Goal: Task Accomplishment & Management: Use online tool/utility

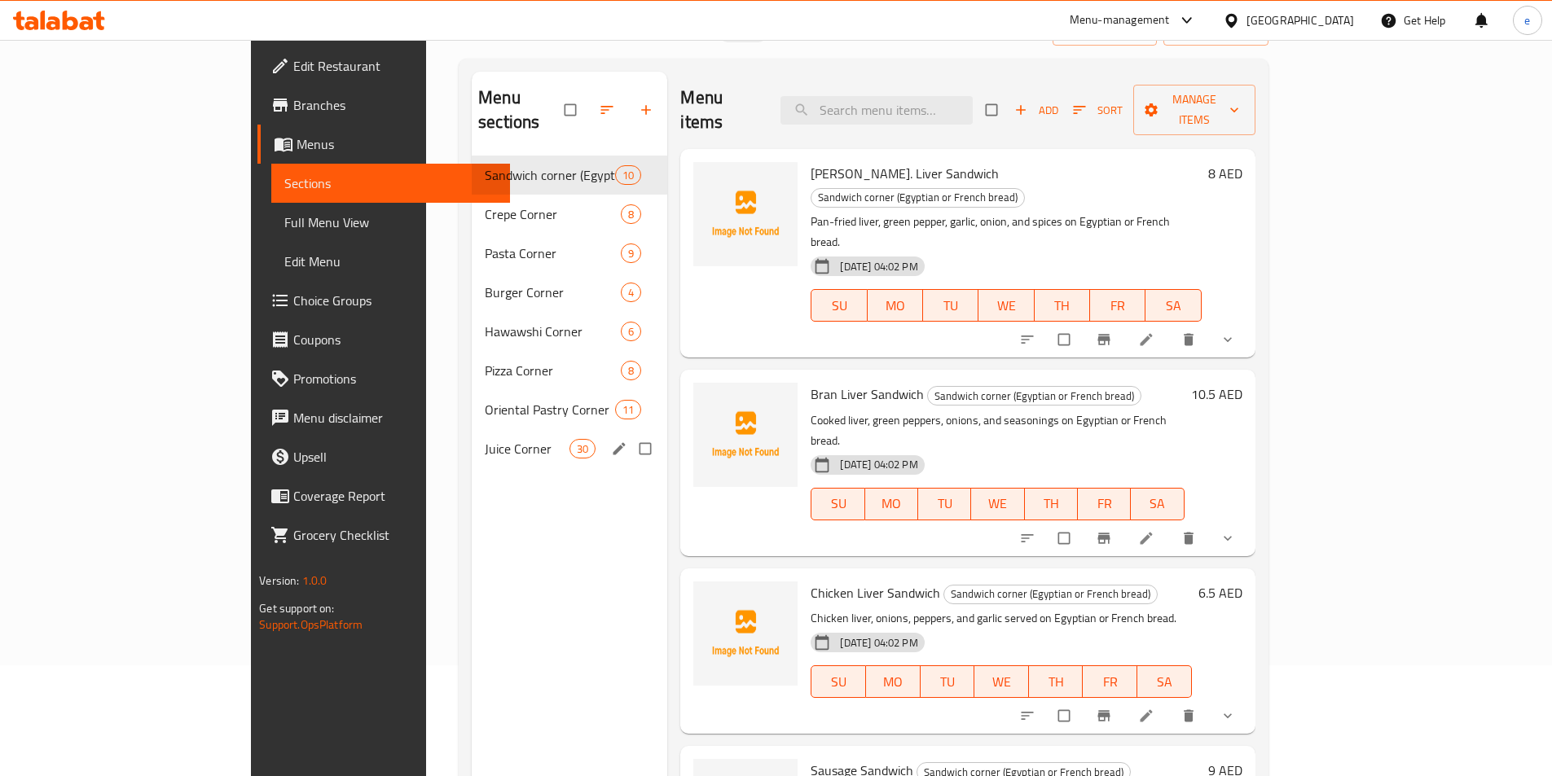
scroll to position [228, 0]
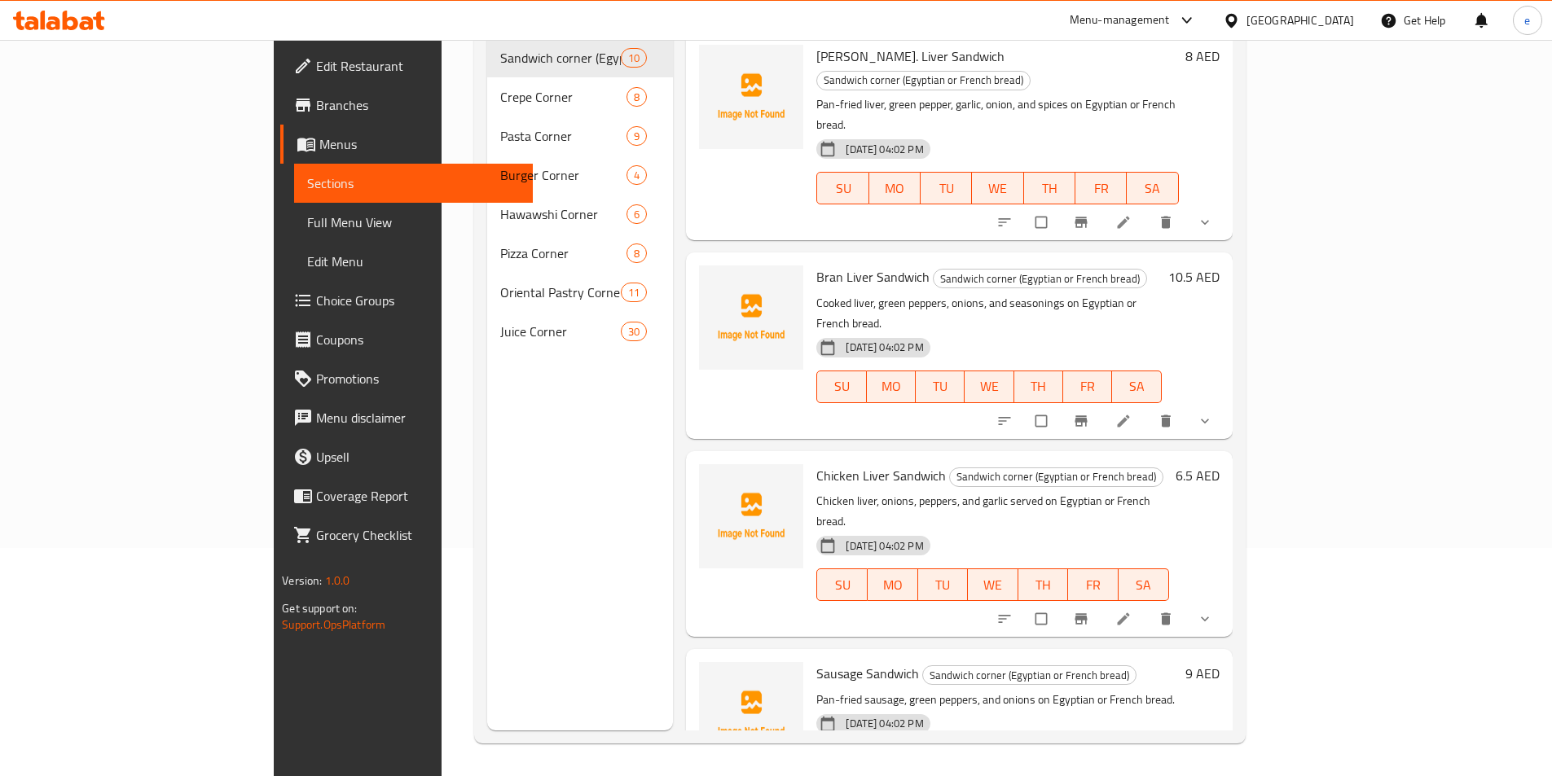
click at [307, 214] on span "Full Menu View" at bounding box center [413, 223] width 213 height 20
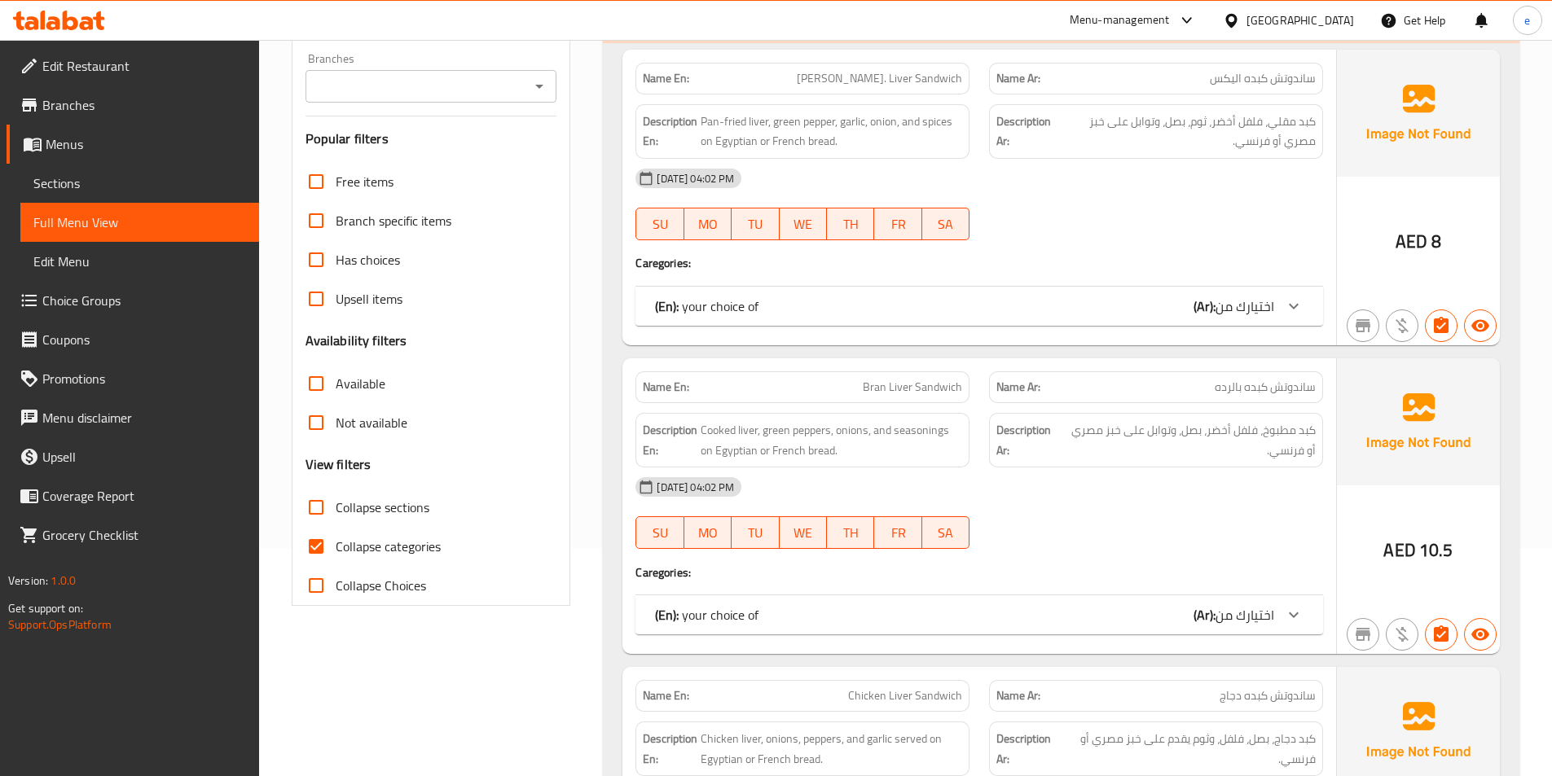
click at [415, 543] on span "Collapse categories" at bounding box center [388, 547] width 105 height 20
click at [336, 543] on input "Collapse categories" at bounding box center [316, 546] width 39 height 39
checkbox input "false"
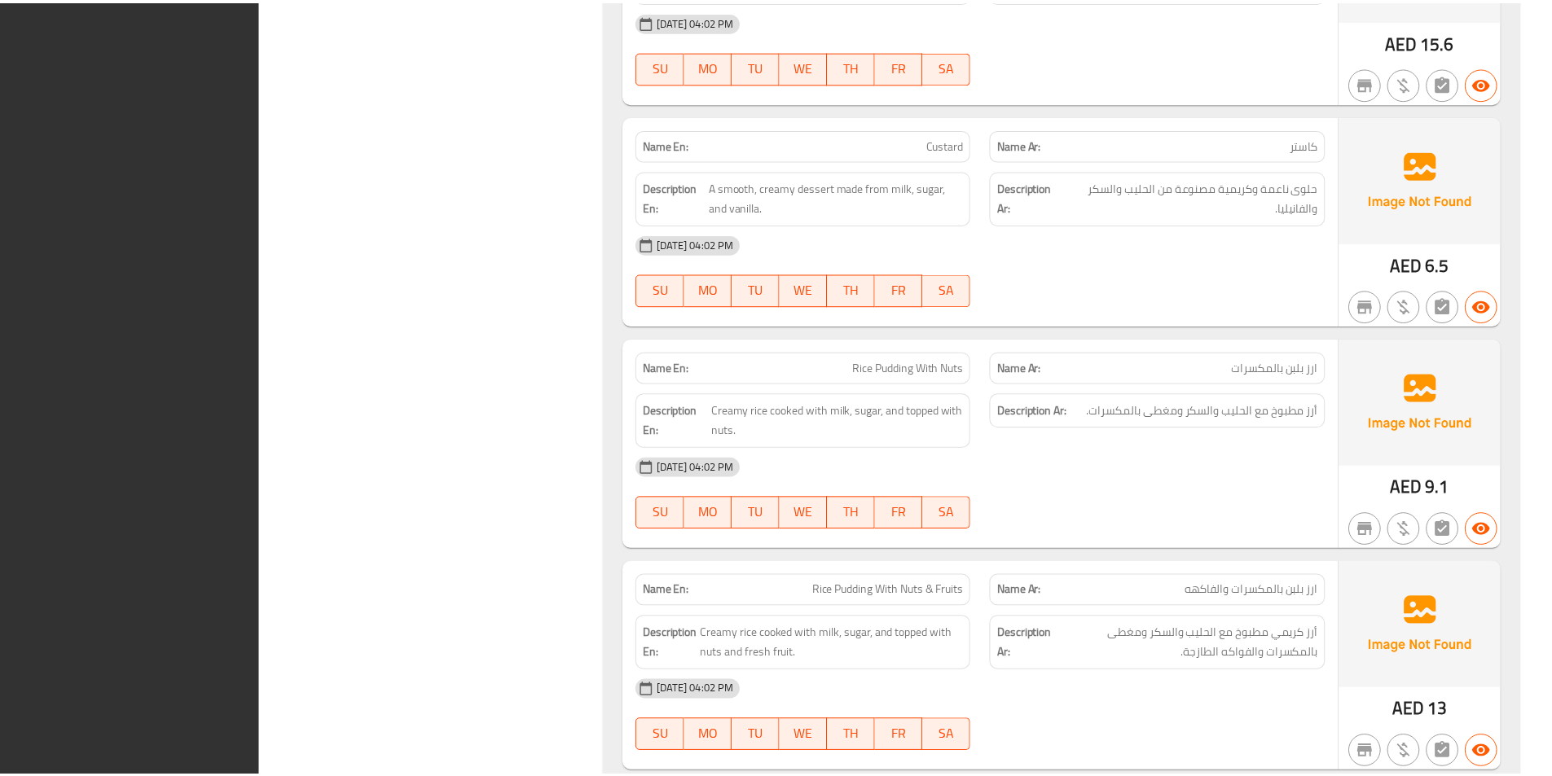
scroll to position [34982, 0]
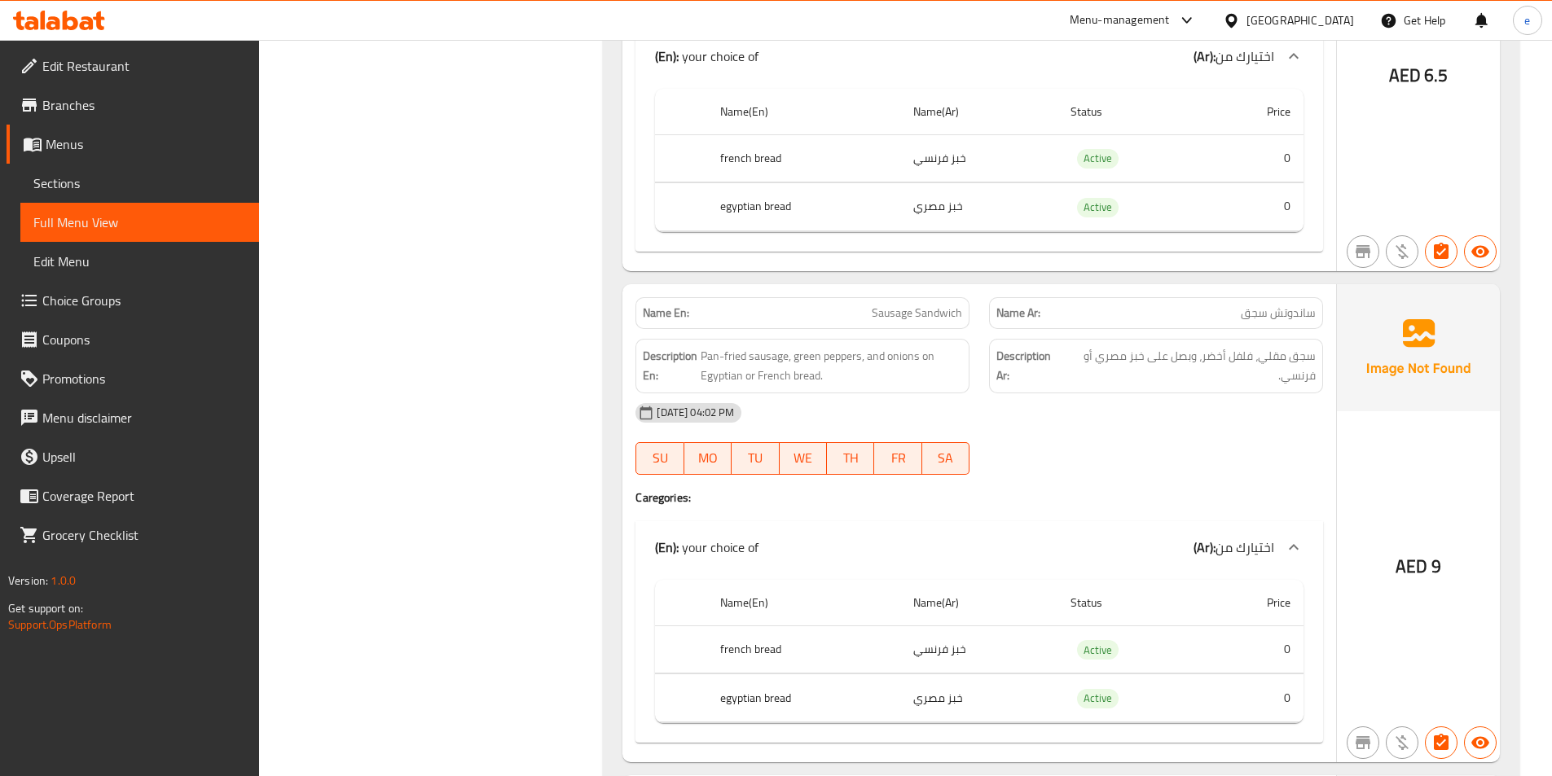
scroll to position [0, 0]
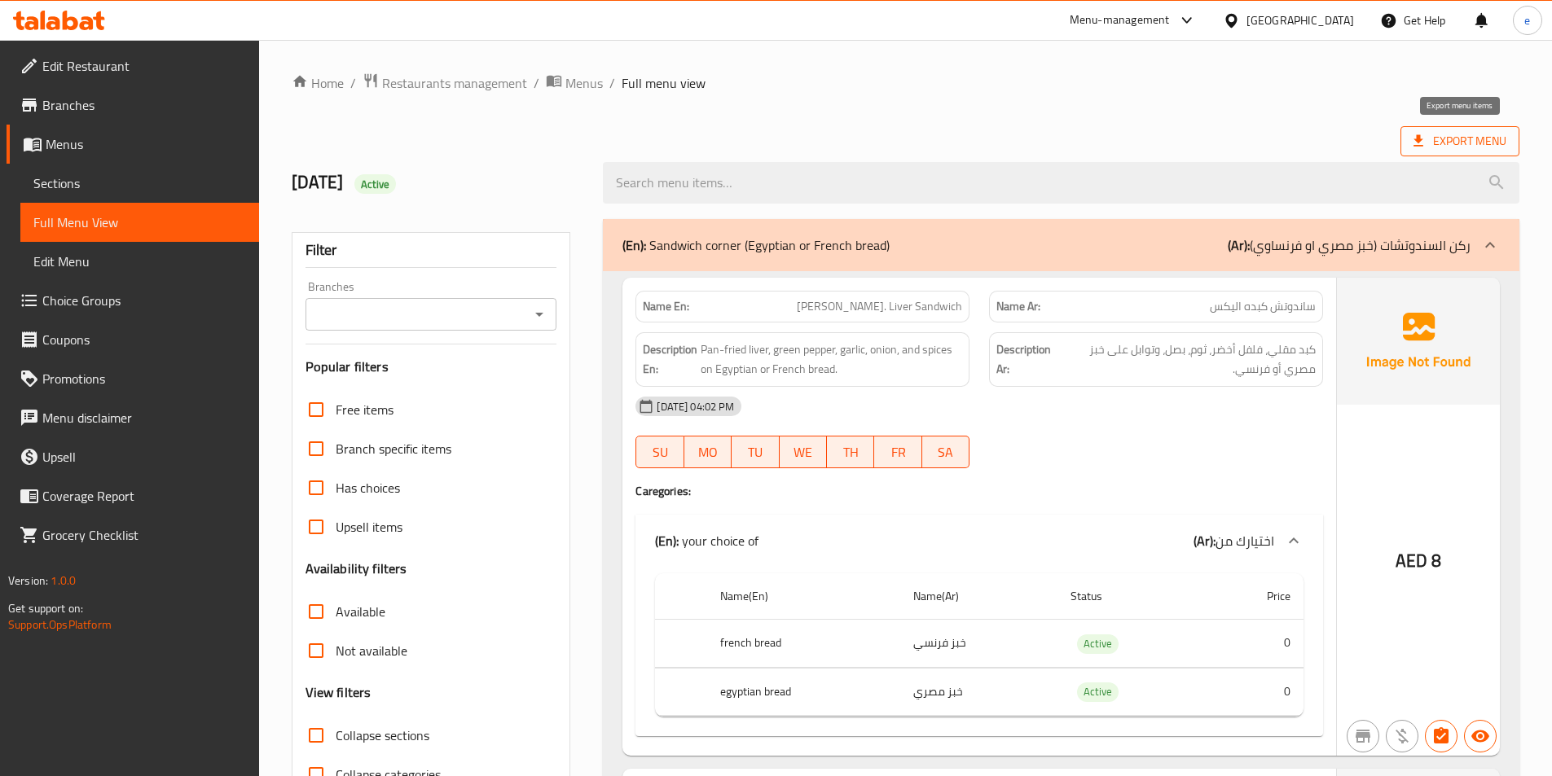
click at [1441, 143] on span "Export Menu" at bounding box center [1459, 141] width 93 height 20
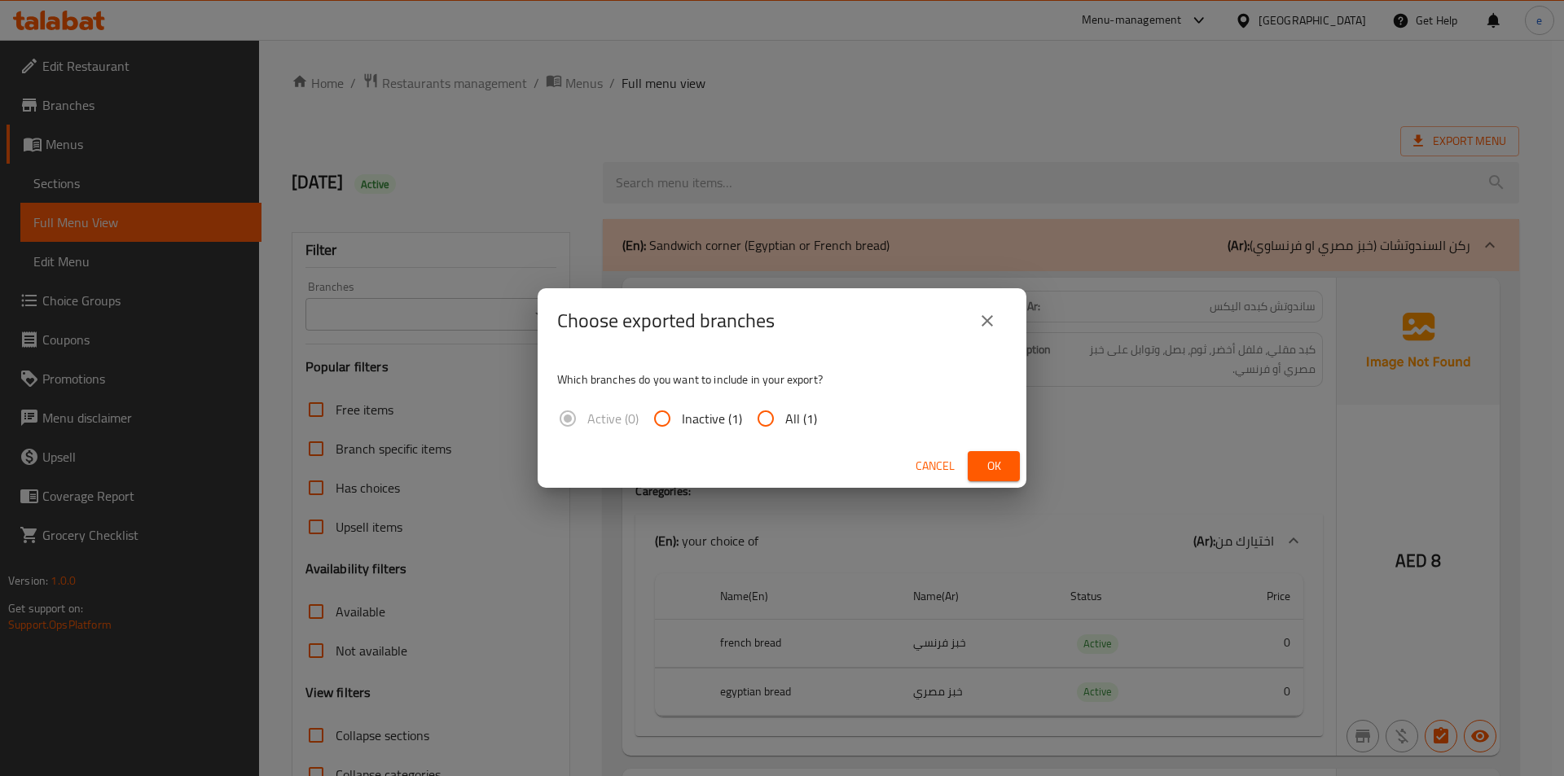
click at [766, 420] on input "All (1)" at bounding box center [765, 418] width 39 height 39
radio input "true"
click at [978, 460] on button "Ok" at bounding box center [994, 466] width 52 height 30
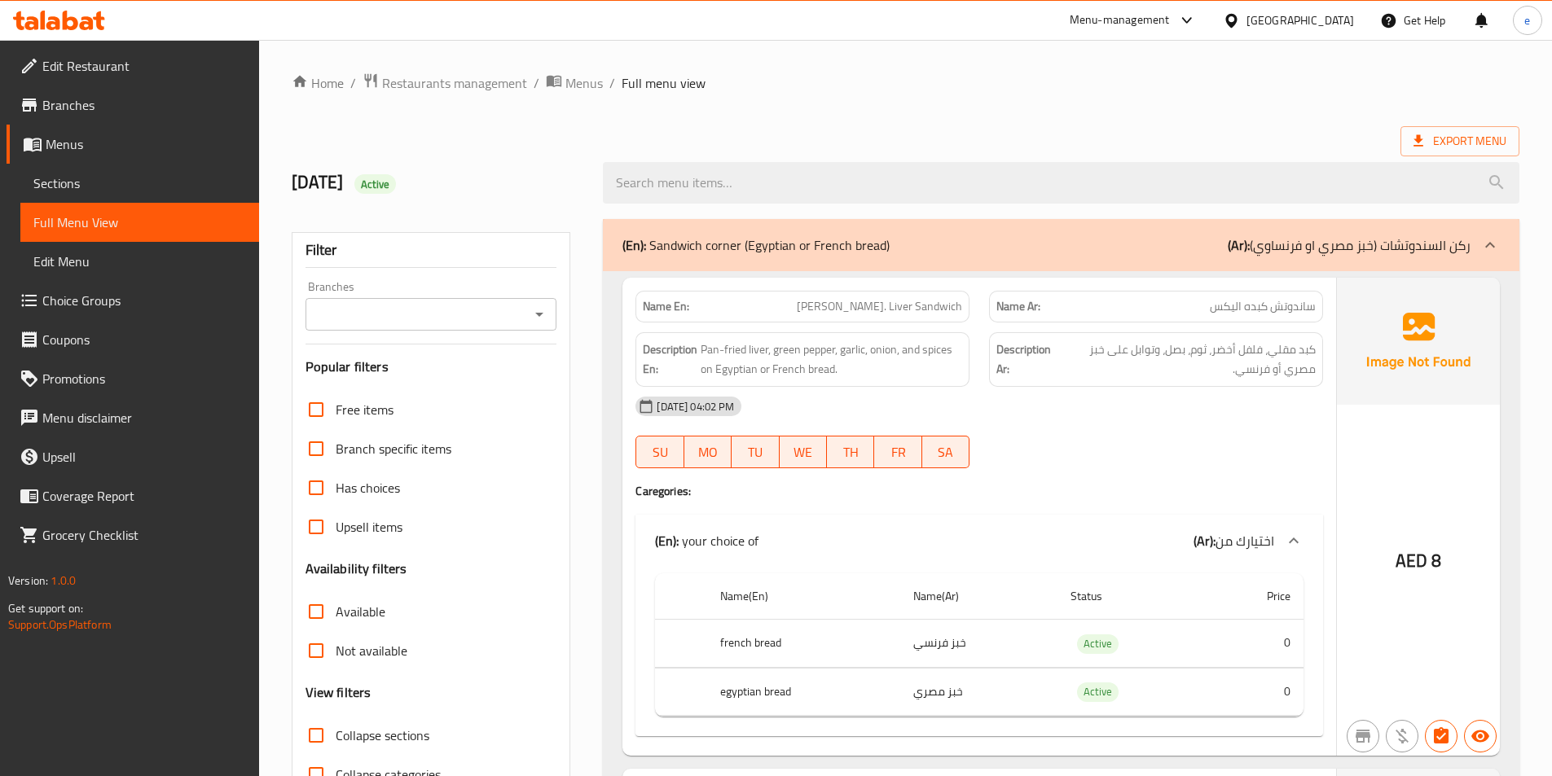
drag, startPoint x: 863, startPoint y: 59, endPoint x: 724, endPoint y: 108, distance: 146.6
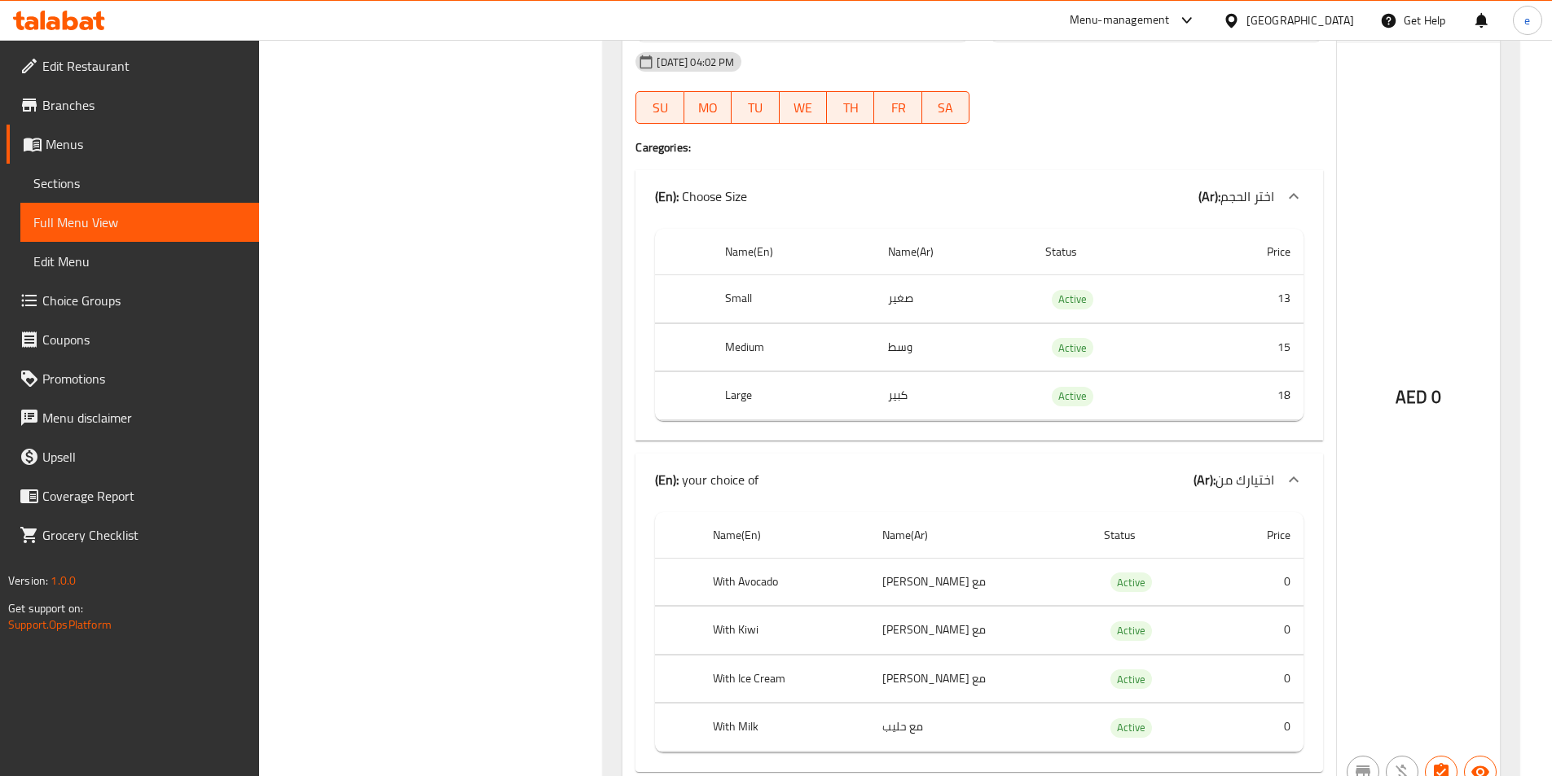
scroll to position [28724, 0]
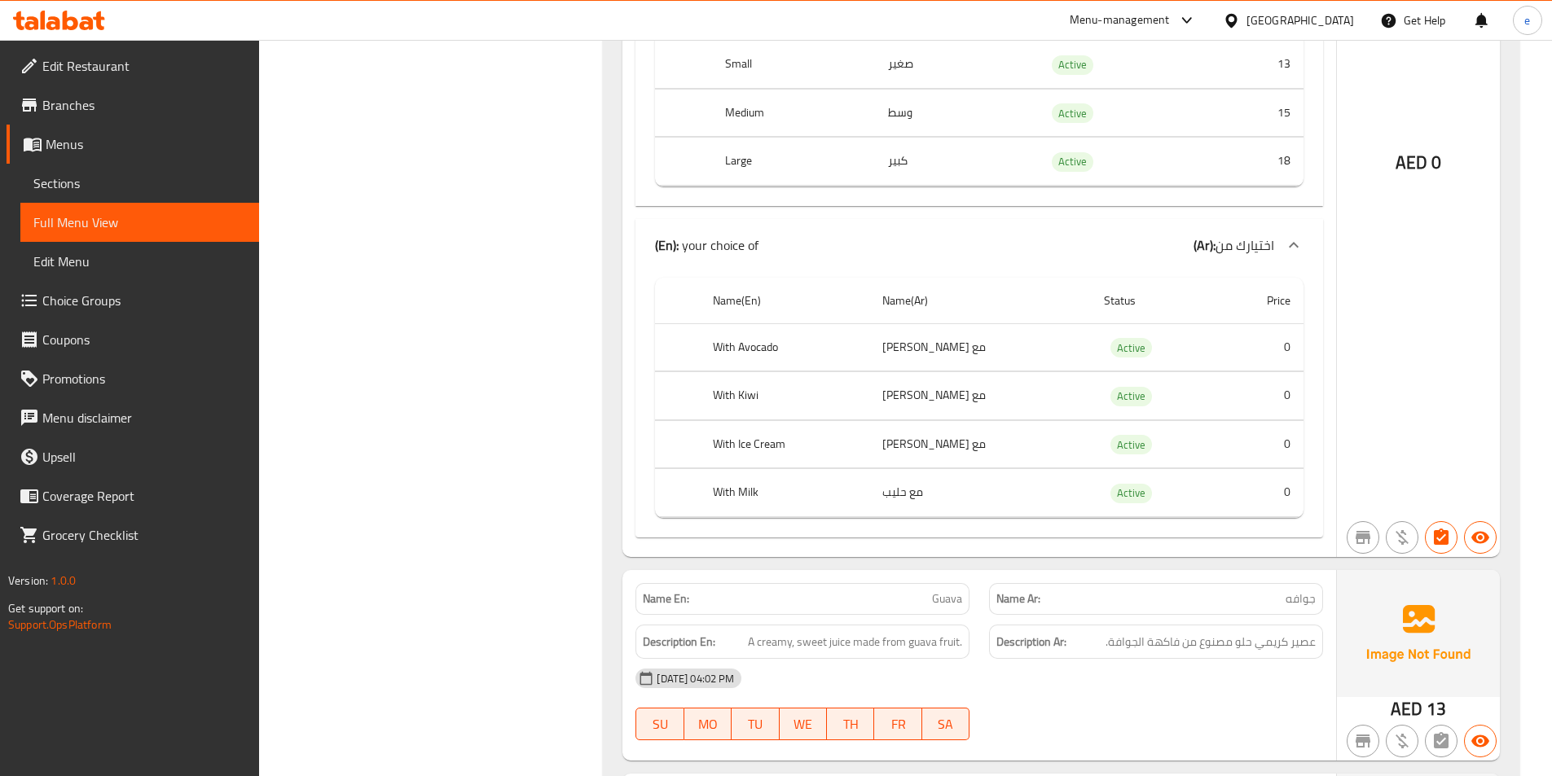
drag, startPoint x: 1547, startPoint y: 626, endPoint x: 1124, endPoint y: 503, distance: 440.1
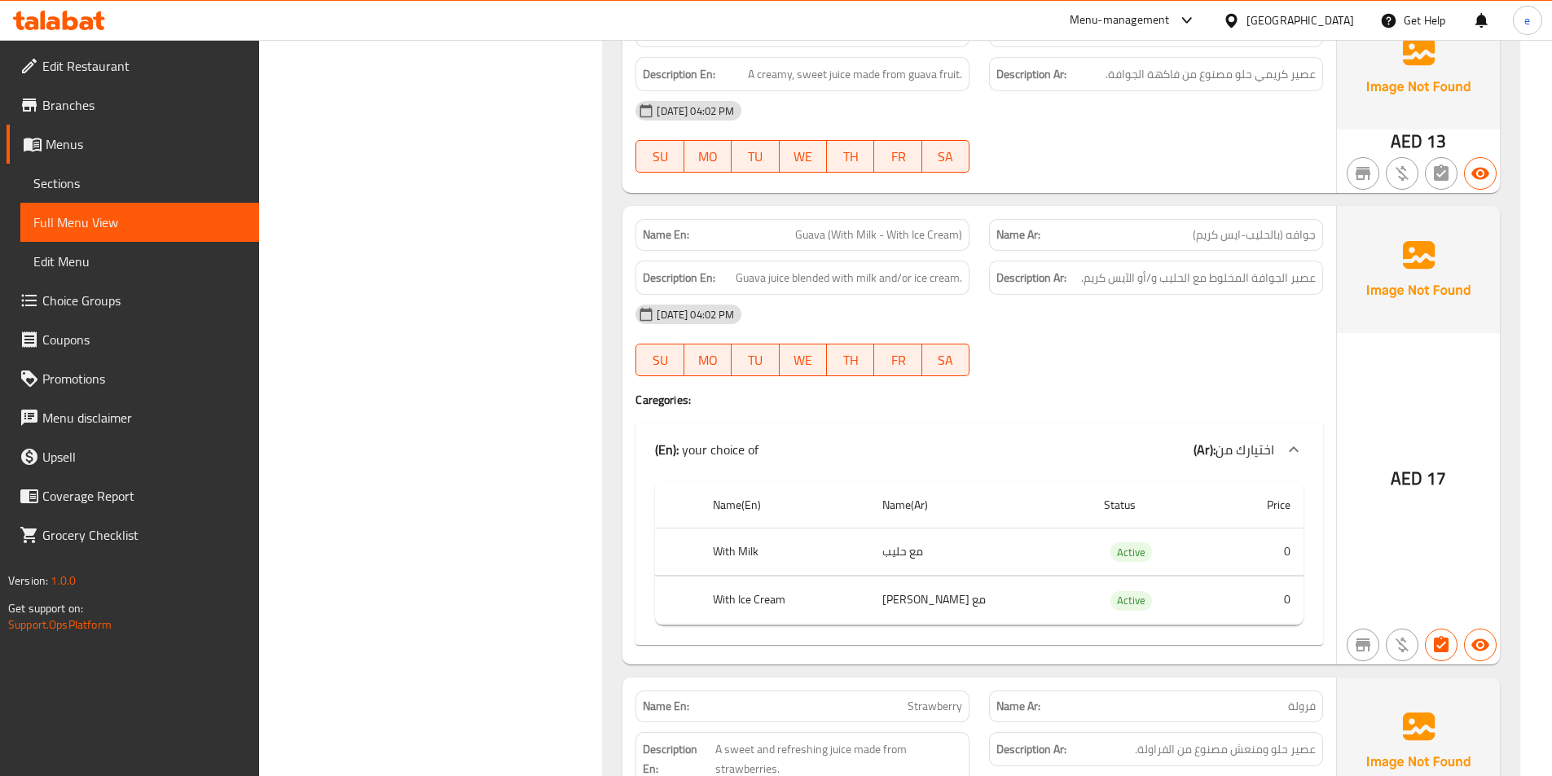
scroll to position [3748, 0]
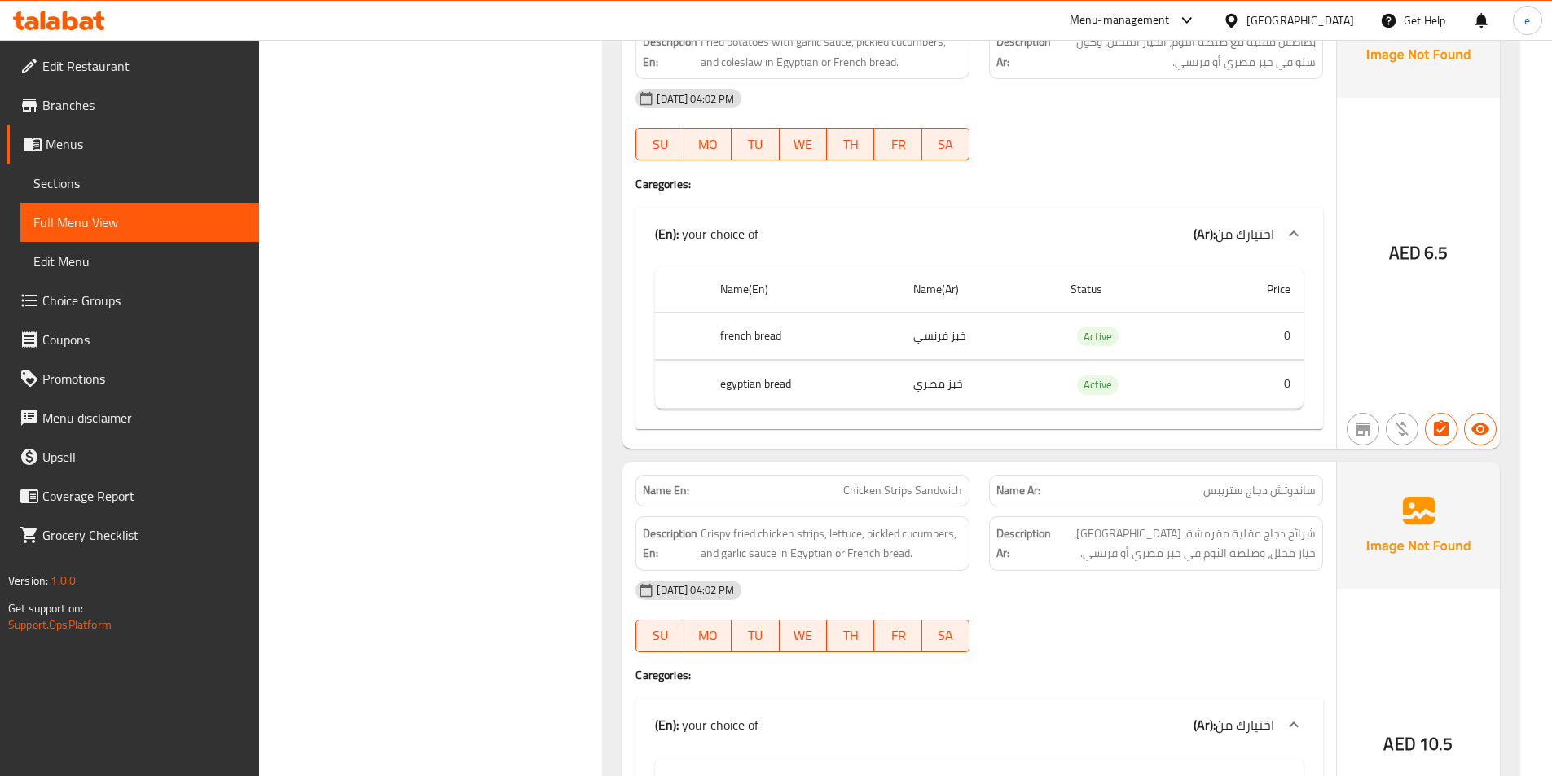
drag, startPoint x: 1563, startPoint y: 100, endPoint x: 1109, endPoint y: 390, distance: 539.2
click at [63, 20] on icon at bounding box center [70, 21] width 15 height 20
